Goal: Task Accomplishment & Management: Use online tool/utility

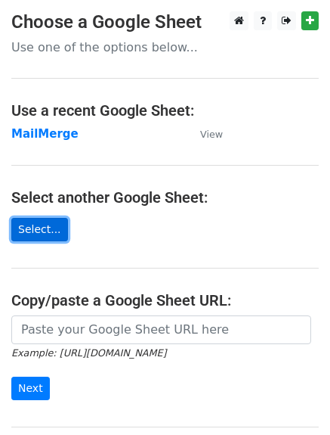
click at [46, 226] on link "Select..." at bounding box center [39, 229] width 57 height 23
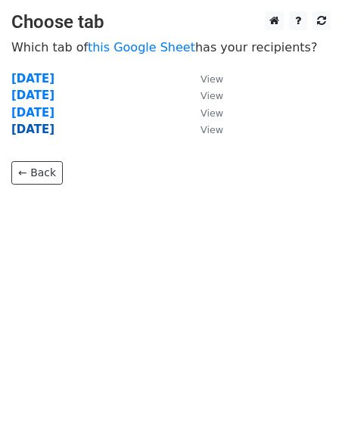
click at [48, 133] on strong "05/09/2025" at bounding box center [32, 129] width 43 height 14
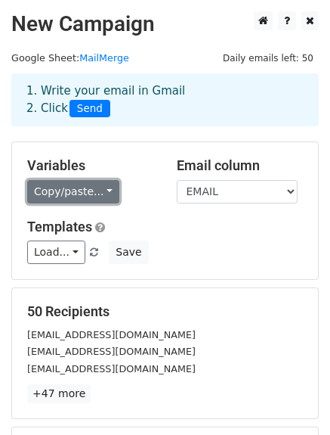
click at [54, 184] on link "Copy/paste..." at bounding box center [73, 191] width 92 height 23
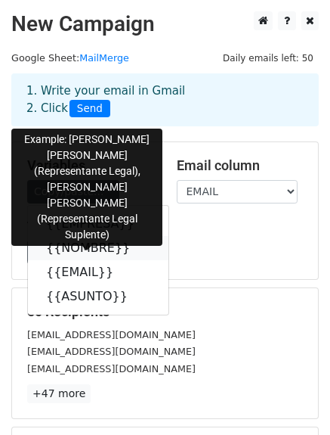
click at [92, 249] on link "{{NOMBRE}}" at bounding box center [98, 248] width 141 height 24
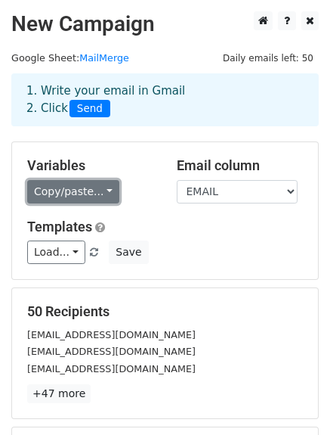
click at [77, 193] on link "Copy/paste..." at bounding box center [73, 191] width 92 height 23
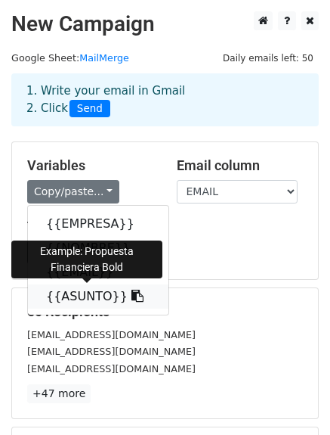
click at [76, 301] on link "{{ASUNTO}}" at bounding box center [98, 296] width 141 height 24
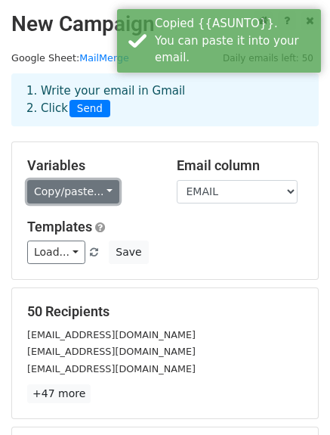
click at [66, 191] on link "Copy/paste..." at bounding box center [73, 191] width 92 height 23
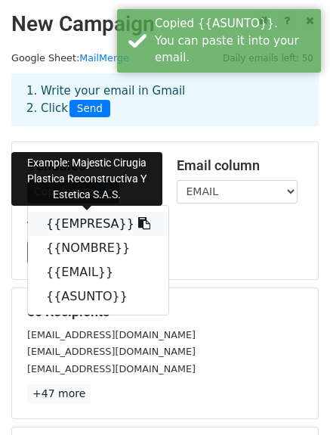
click at [79, 220] on link "{{EMPRESA}}" at bounding box center [98, 224] width 141 height 24
